Goal: Task Accomplishment & Management: Use online tool/utility

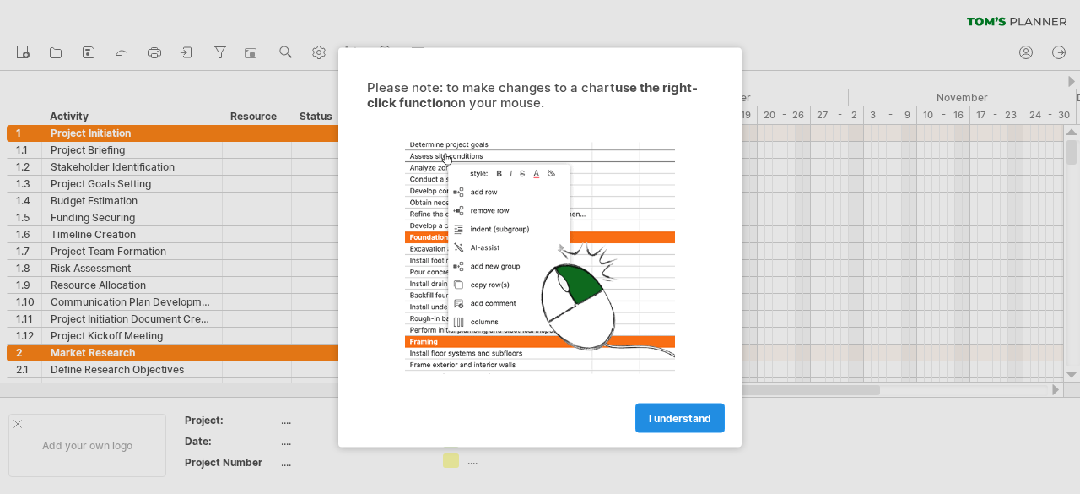
click at [675, 419] on span "I understand" at bounding box center [680, 417] width 62 height 13
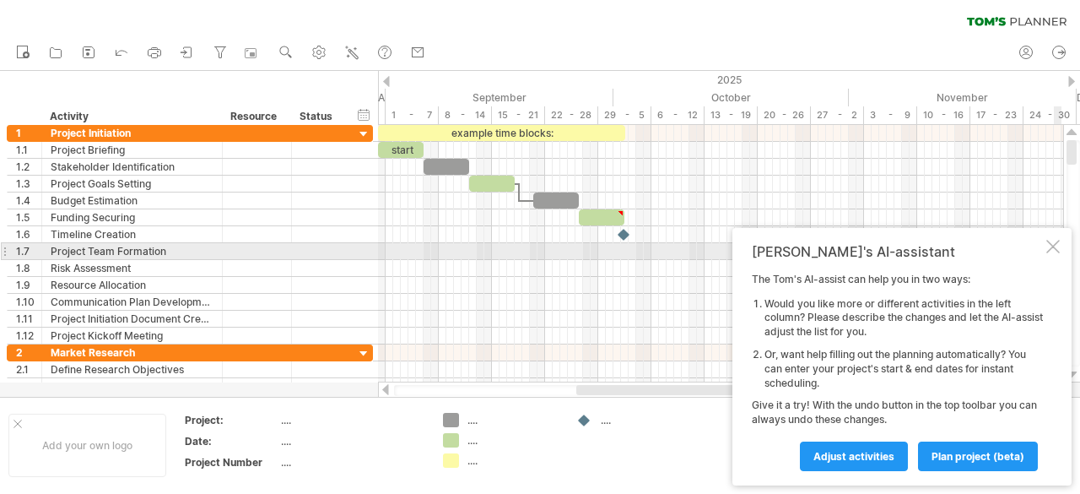
click at [1057, 245] on div at bounding box center [1053, 247] width 14 height 14
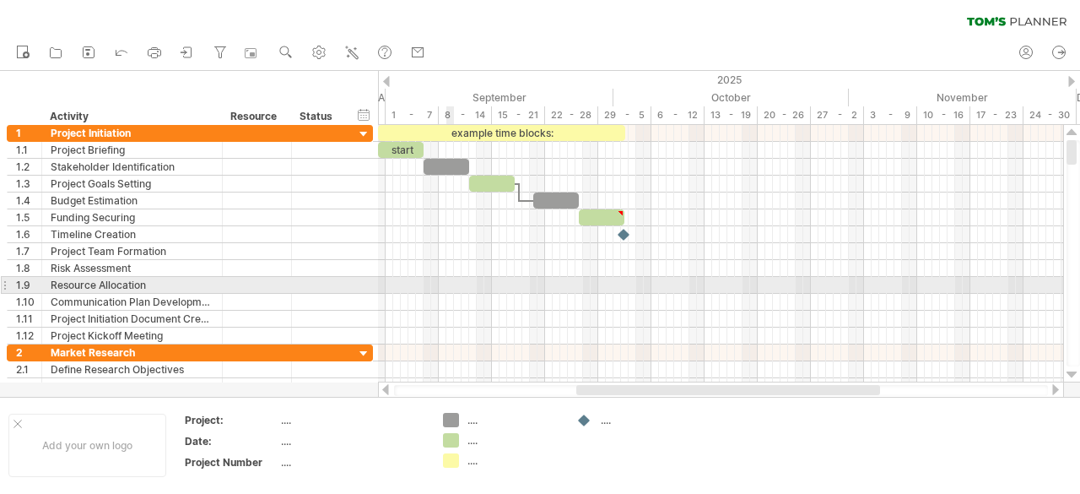
click at [450, 278] on div at bounding box center [720, 285] width 685 height 17
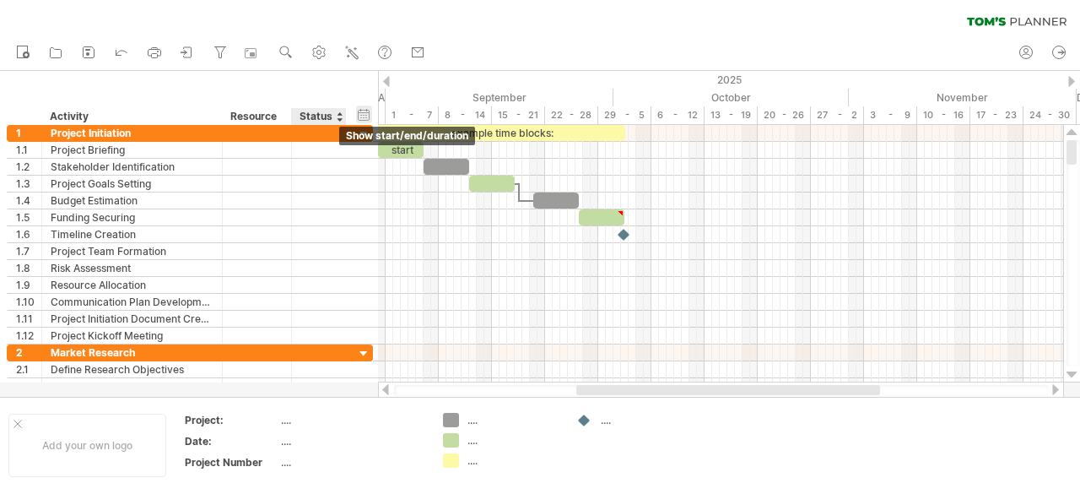
click at [358, 116] on div "hide start/end/duration show start/end/duration" at bounding box center [364, 114] width 16 height 18
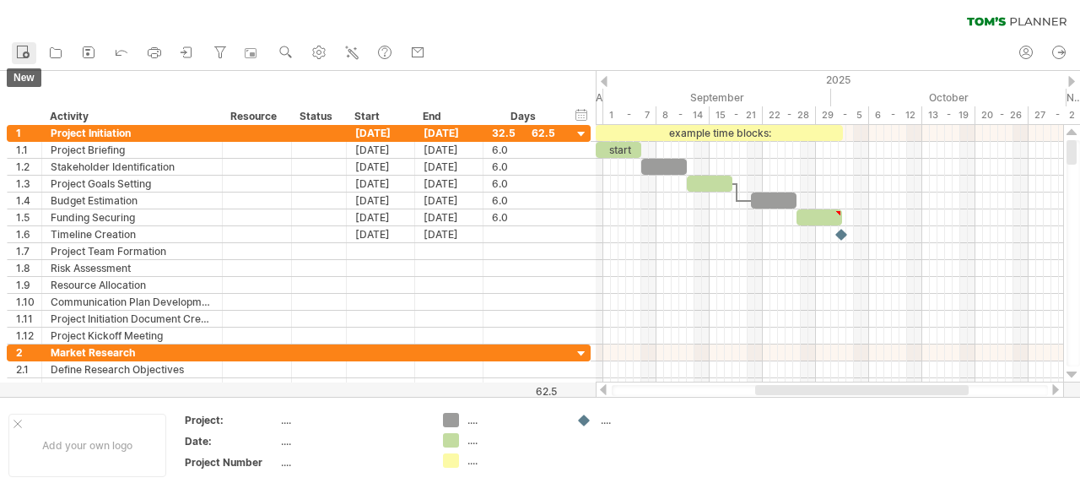
click at [26, 55] on icon at bounding box center [25, 54] width 3 height 3
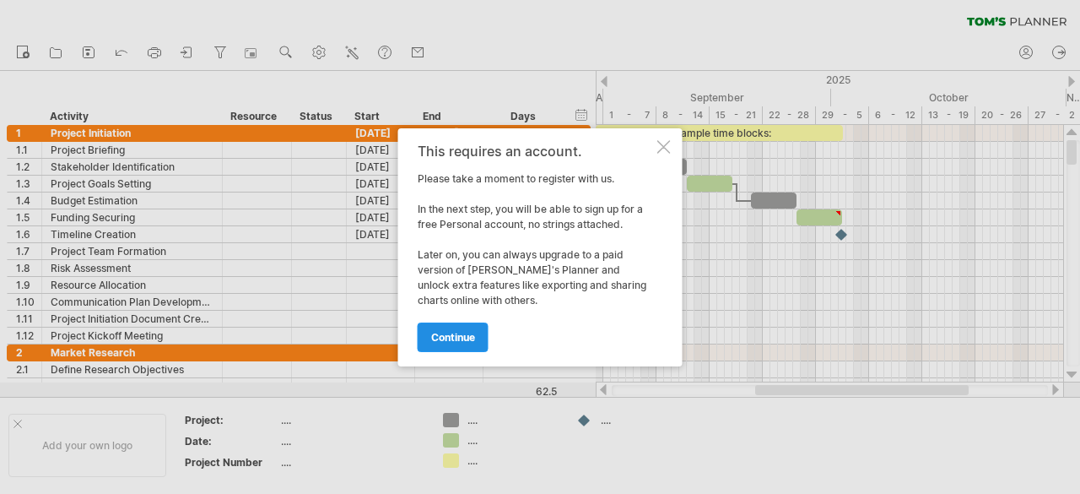
click at [457, 333] on span "continue" at bounding box center [453, 337] width 44 height 13
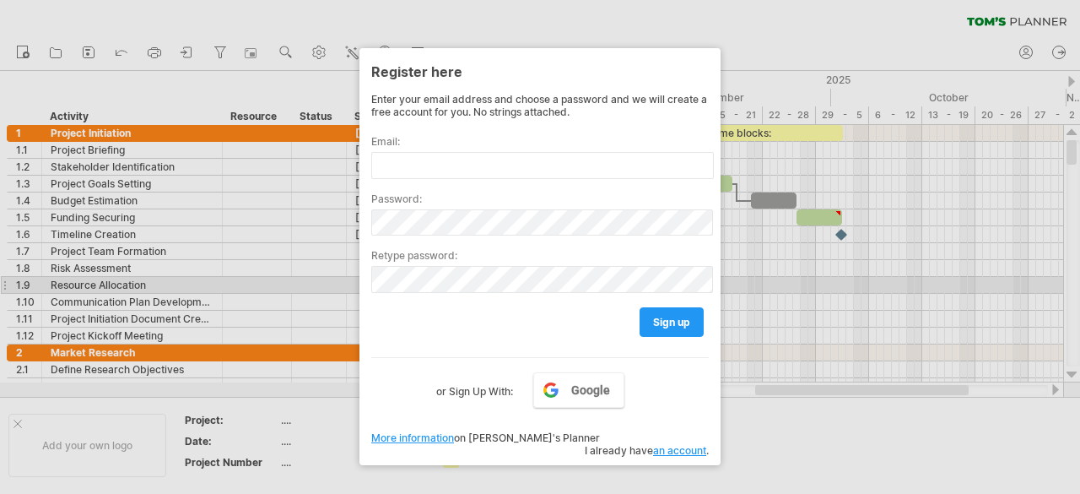
click at [830, 293] on div at bounding box center [540, 247] width 1080 height 494
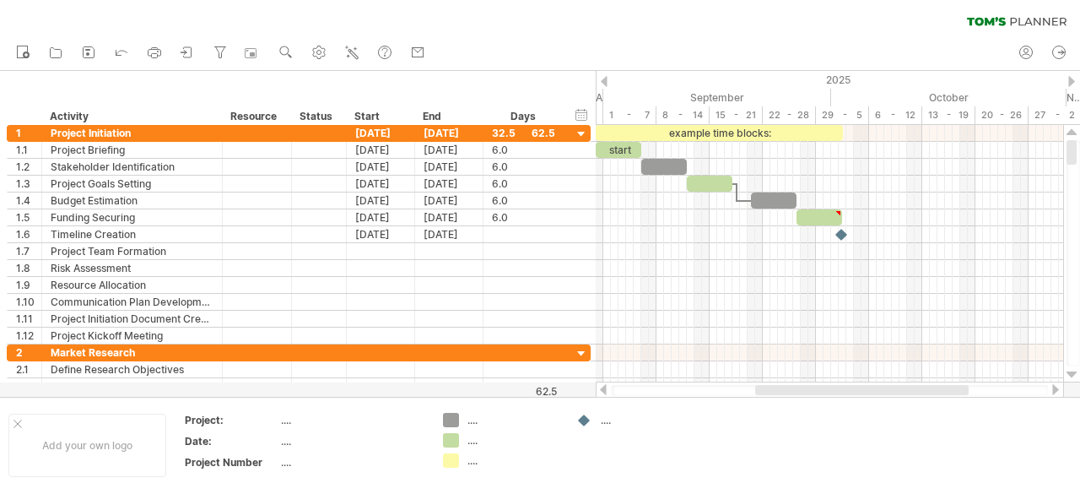
click at [695, 388] on div at bounding box center [830, 390] width 436 height 11
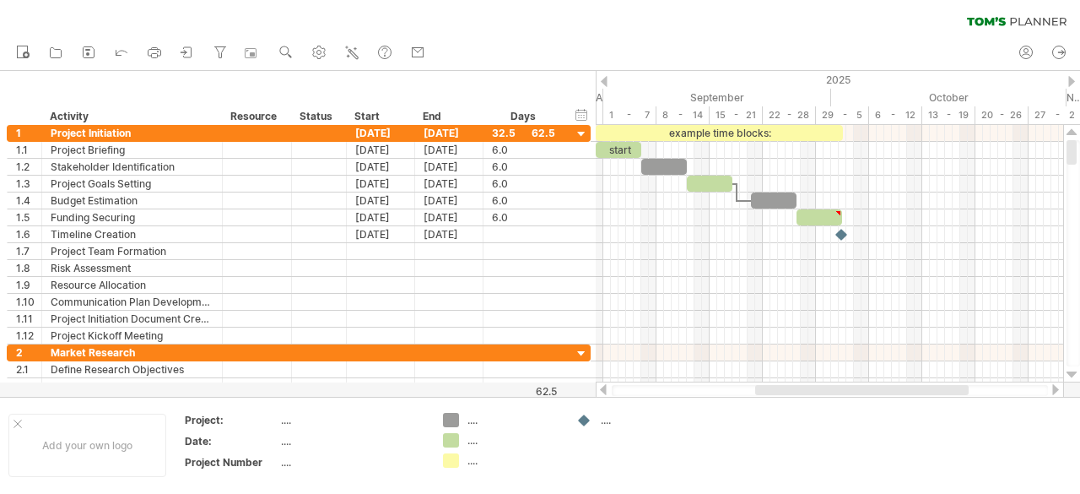
click at [695, 388] on div at bounding box center [830, 390] width 436 height 11
